Goal: Navigation & Orientation: Find specific page/section

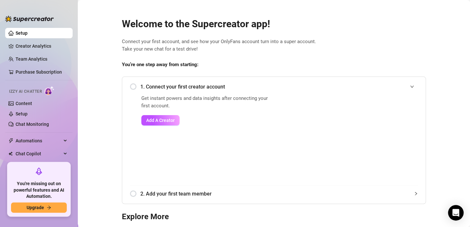
click at [131, 86] on div "1. Connect your first creator account" at bounding box center [274, 87] width 288 height 16
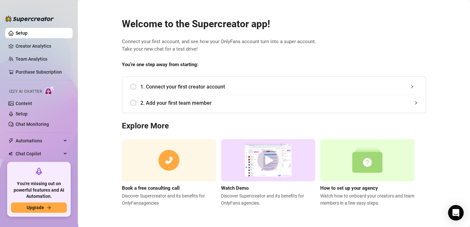
click at [133, 86] on div "1. Connect your first creator account" at bounding box center [274, 87] width 288 height 16
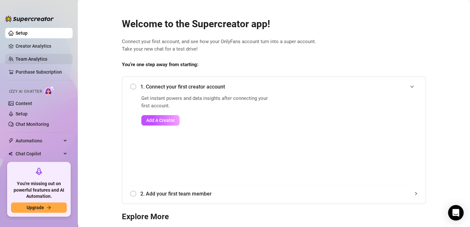
click at [29, 62] on link "Team Analytics" at bounding box center [32, 58] width 32 height 5
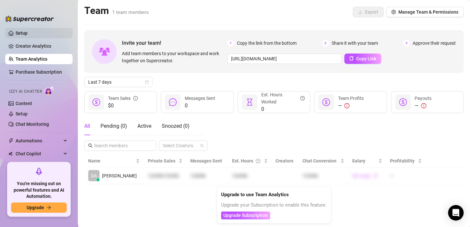
click at [19, 30] on link "Setup" at bounding box center [22, 32] width 12 height 5
